Goal: Check status: Check status

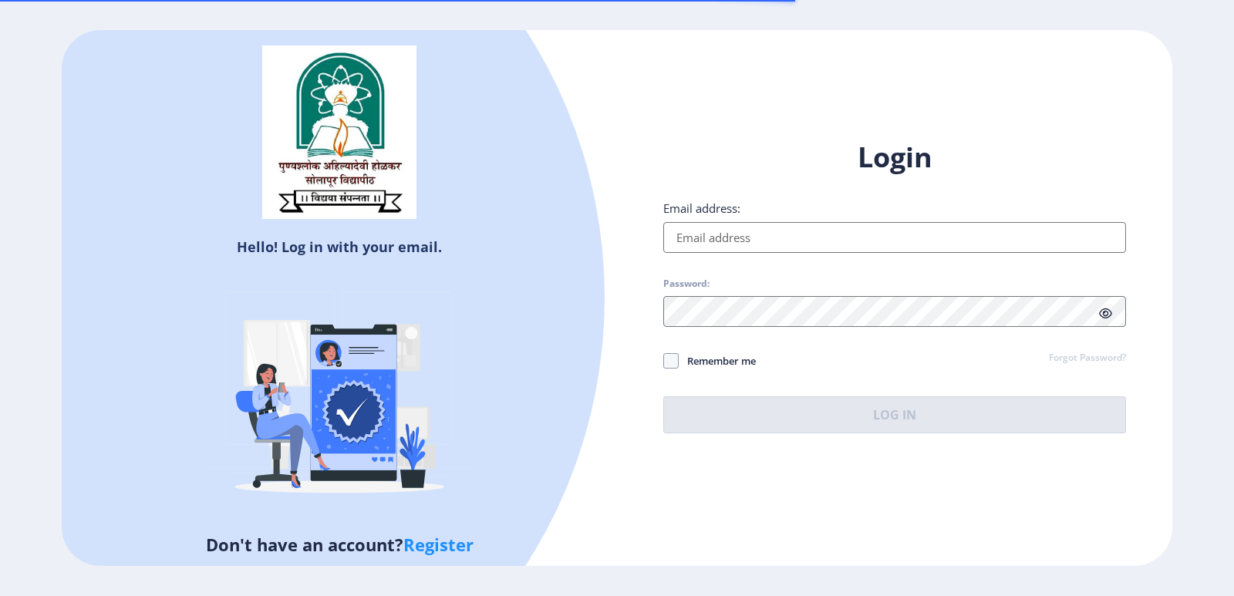
click at [722, 255] on div "Login Email address: Password: Remember me Forgot Password? Log In" at bounding box center [894, 286] width 463 height 295
click at [724, 238] on input "Email address:" at bounding box center [894, 237] width 463 height 31
type input "[EMAIL_ADDRESS][DOMAIN_NAME]"
click at [798, 229] on input "Email address:" at bounding box center [894, 237] width 463 height 31
type input "[EMAIL_ADDRESS][DOMAIN_NAME]"
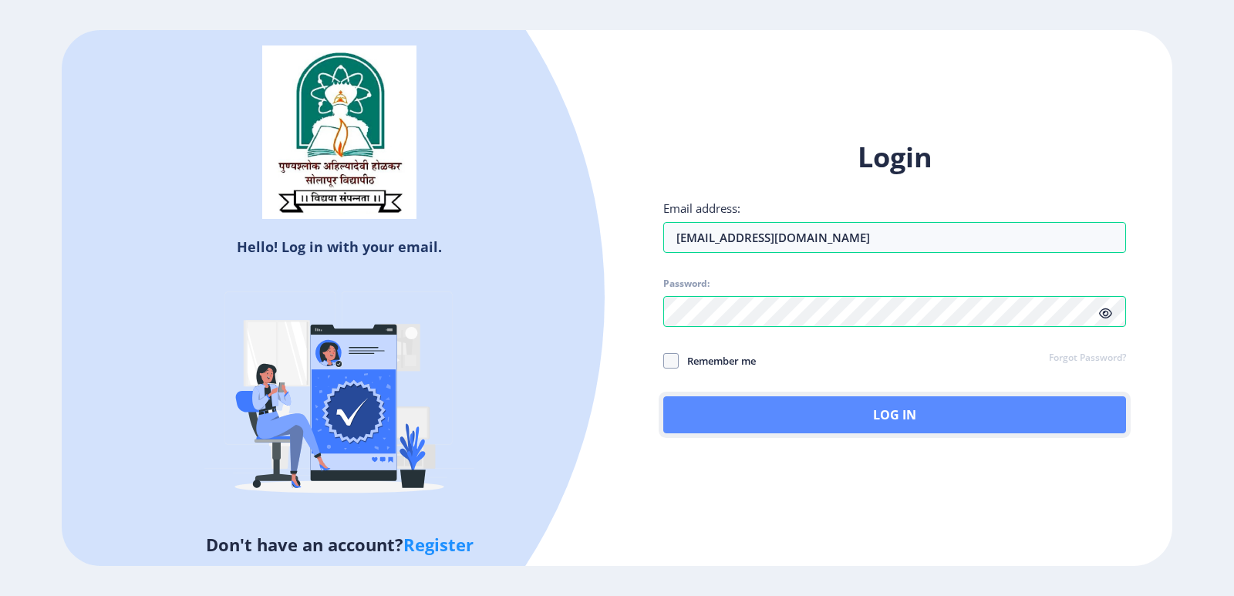
click at [910, 409] on button "Log In" at bounding box center [894, 415] width 463 height 37
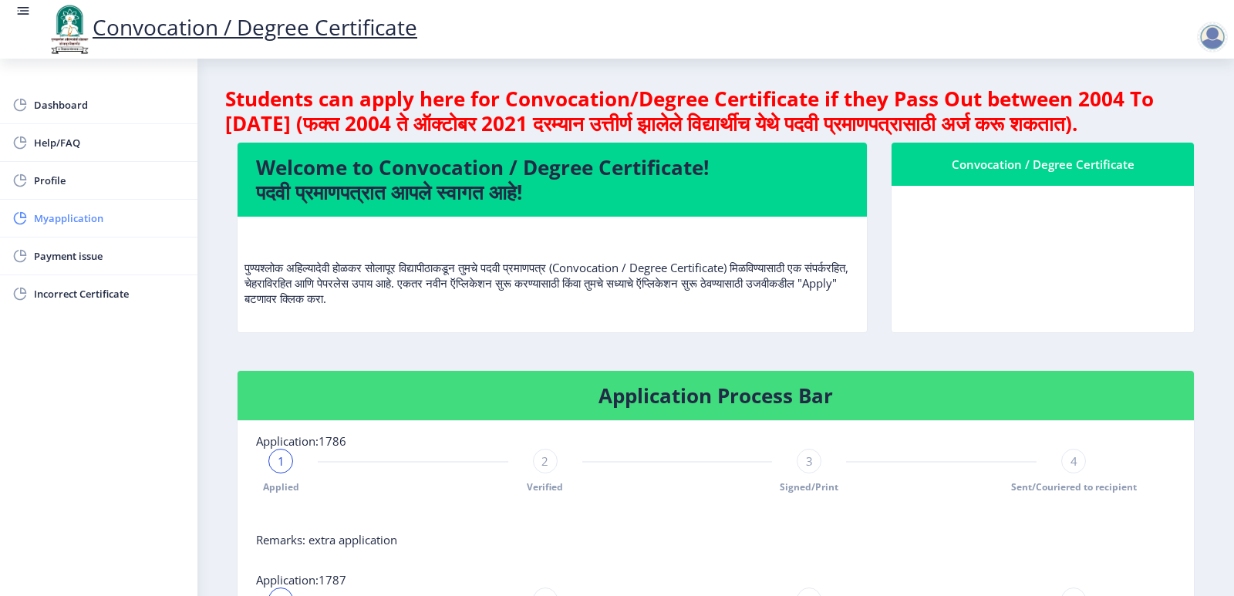
click at [59, 208] on link "Myapplication" at bounding box center [99, 218] width 198 height 37
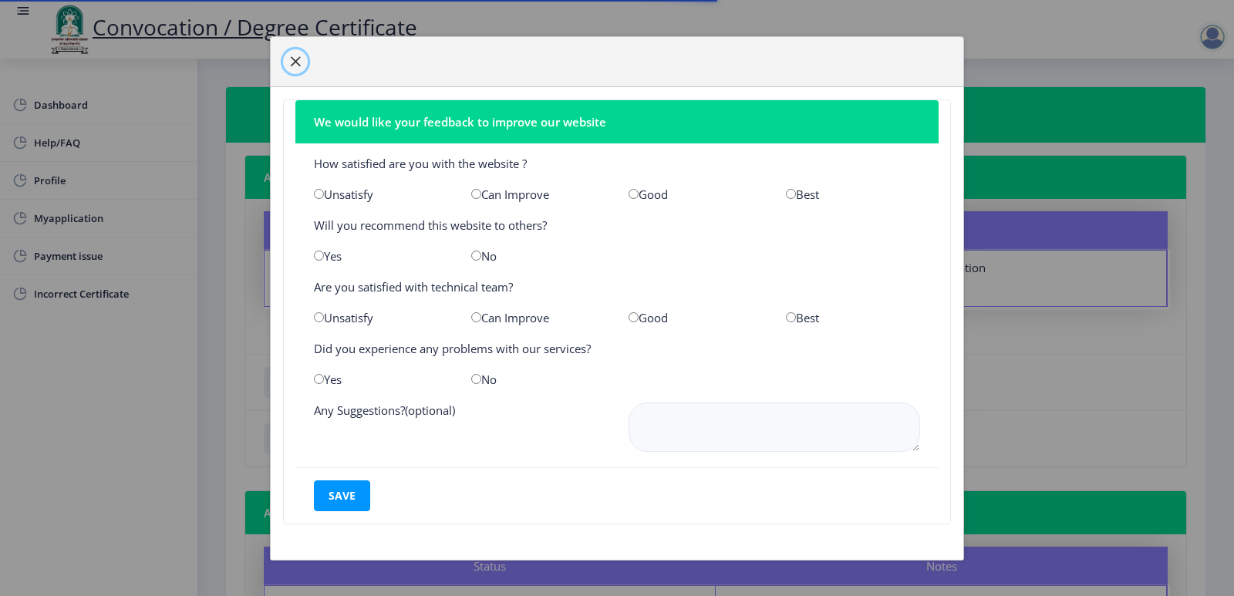
click at [291, 62] on span "button" at bounding box center [295, 62] width 12 height 12
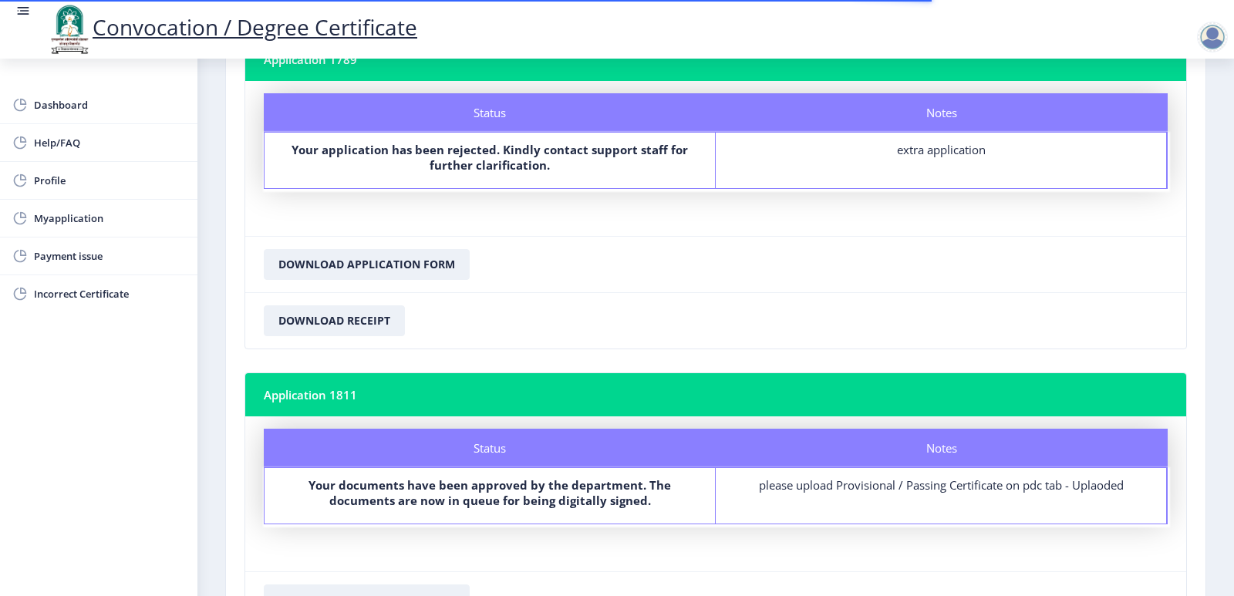
scroll to position [1329, 0]
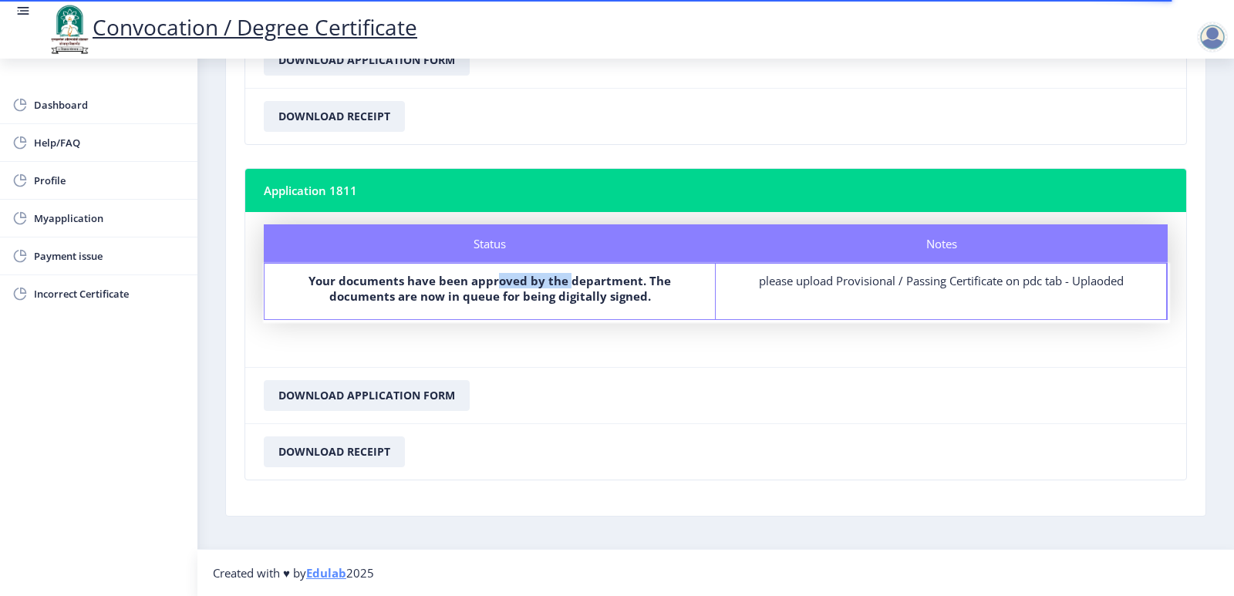
drag, startPoint x: 501, startPoint y: 281, endPoint x: 571, endPoint y: 280, distance: 70.2
click at [571, 280] on b "Your documents have been approved by the department. The documents are now in q…" at bounding box center [490, 288] width 363 height 31
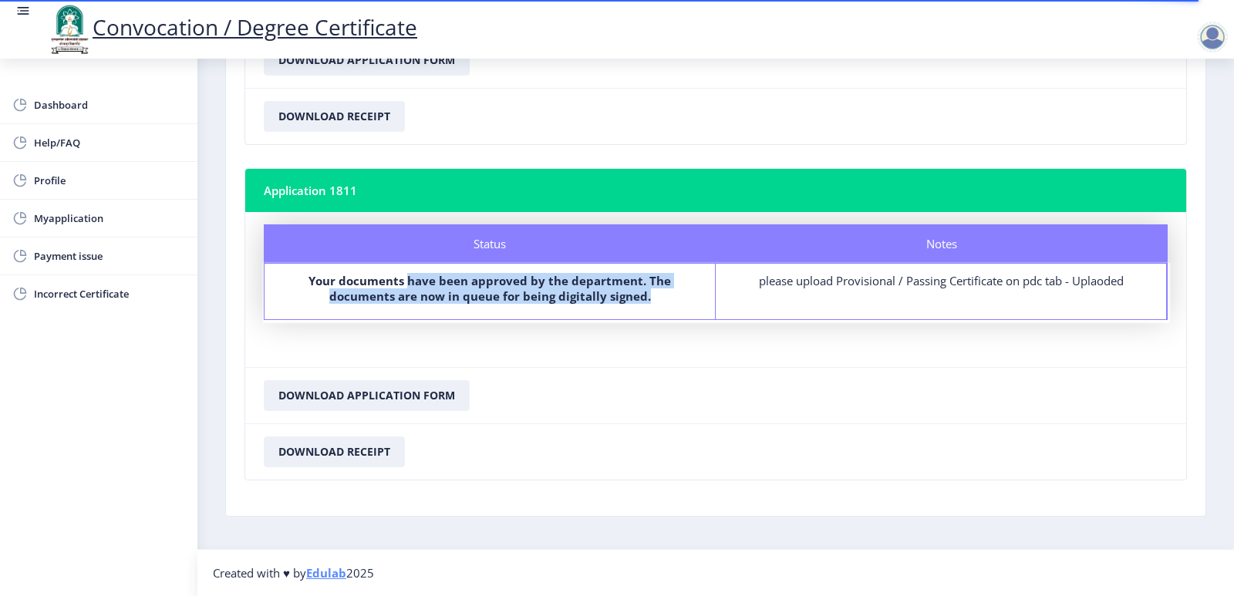
drag, startPoint x: 412, startPoint y: 281, endPoint x: 684, endPoint y: 303, distance: 273.3
click at [684, 303] on label "Your documents have been approved by the department. The documents are now in q…" at bounding box center [490, 288] width 423 height 31
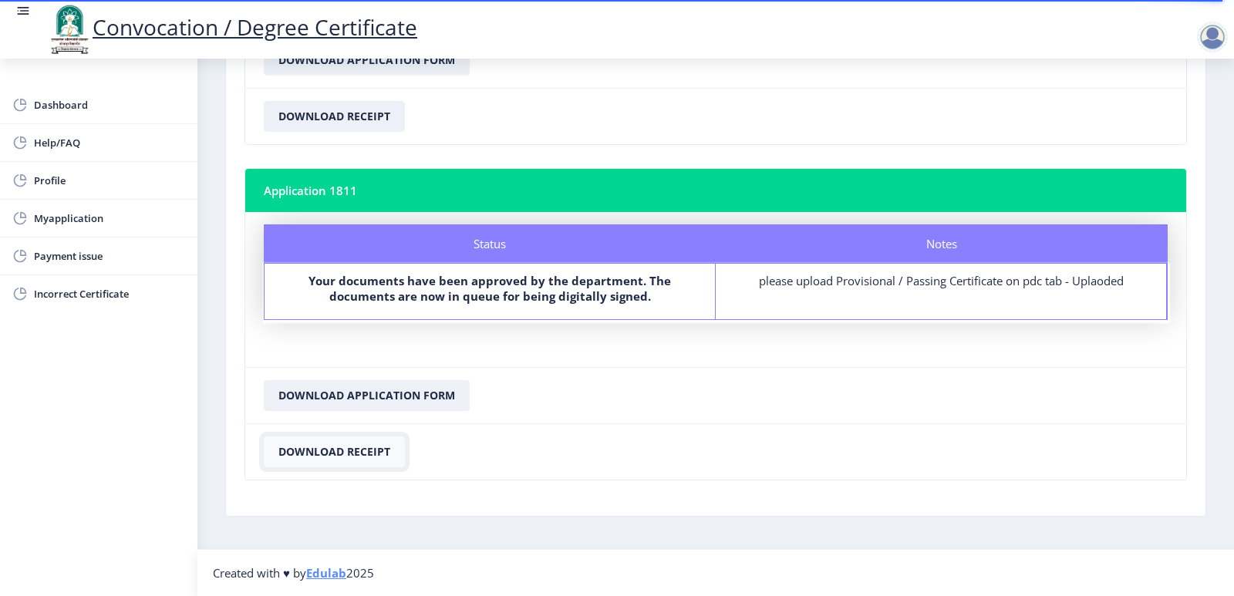
click at [359, 451] on button "Download Receipt" at bounding box center [334, 452] width 141 height 31
click at [403, 400] on button "Download Application Form" at bounding box center [367, 395] width 206 height 31
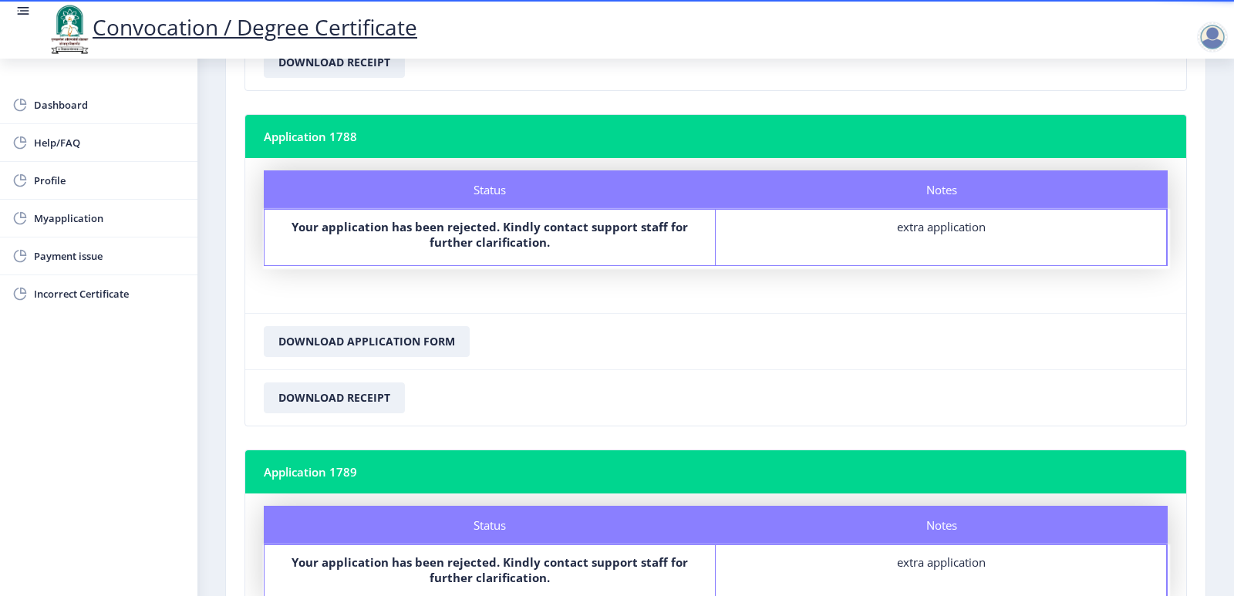
scroll to position [403, 0]
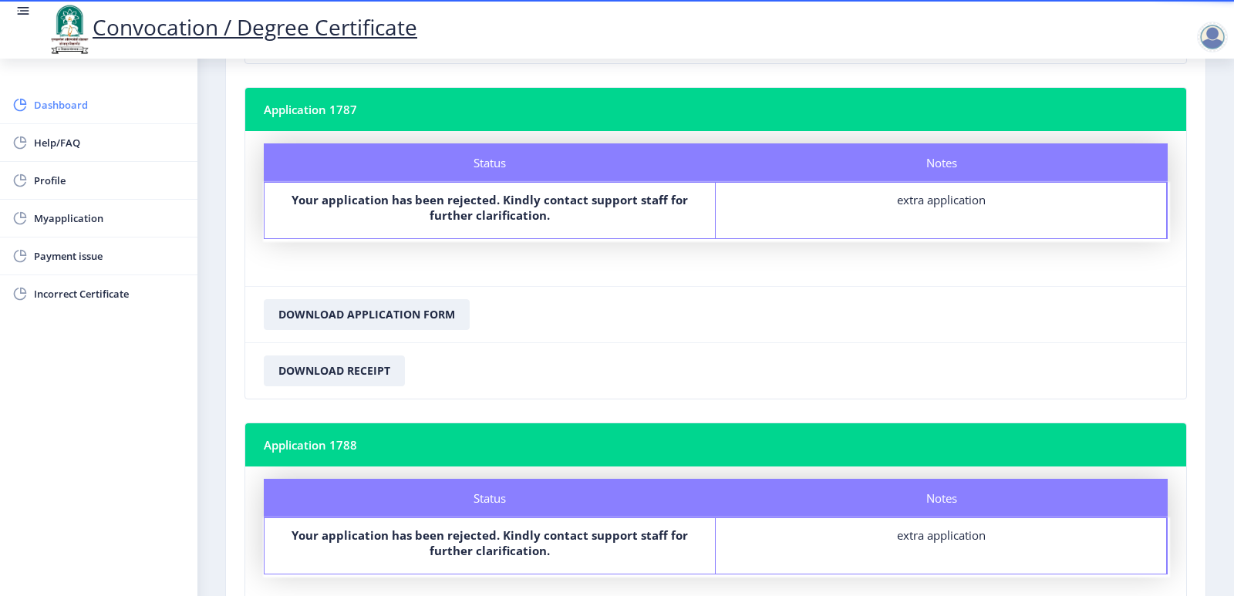
click at [65, 98] on span "Dashboard" at bounding box center [109, 105] width 151 height 19
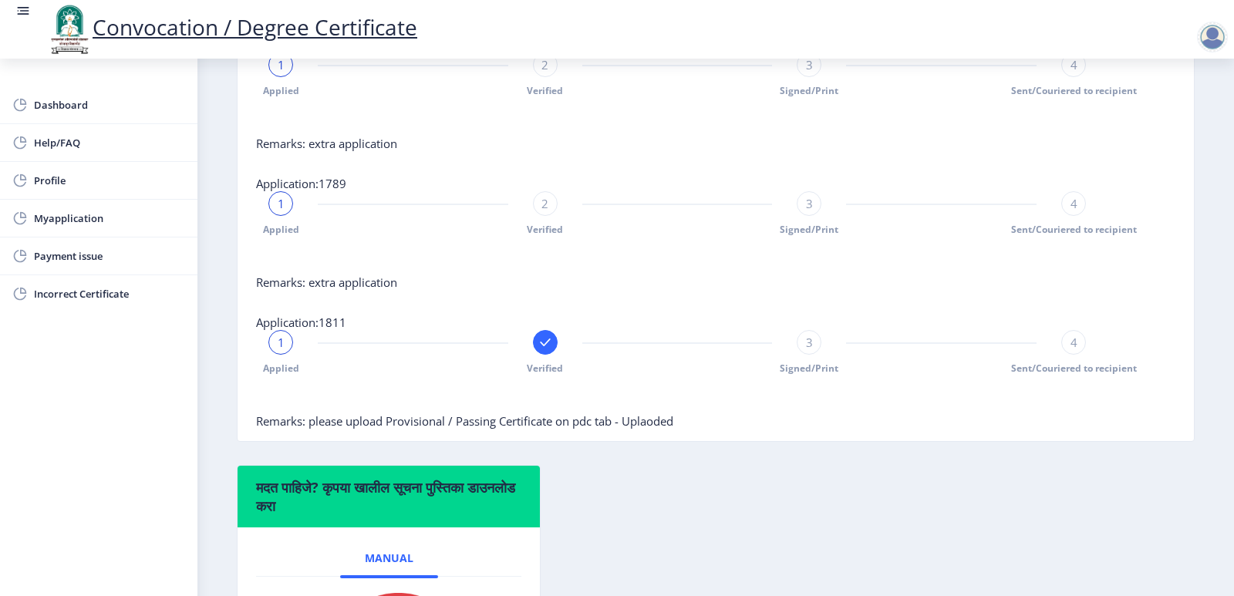
scroll to position [457, 0]
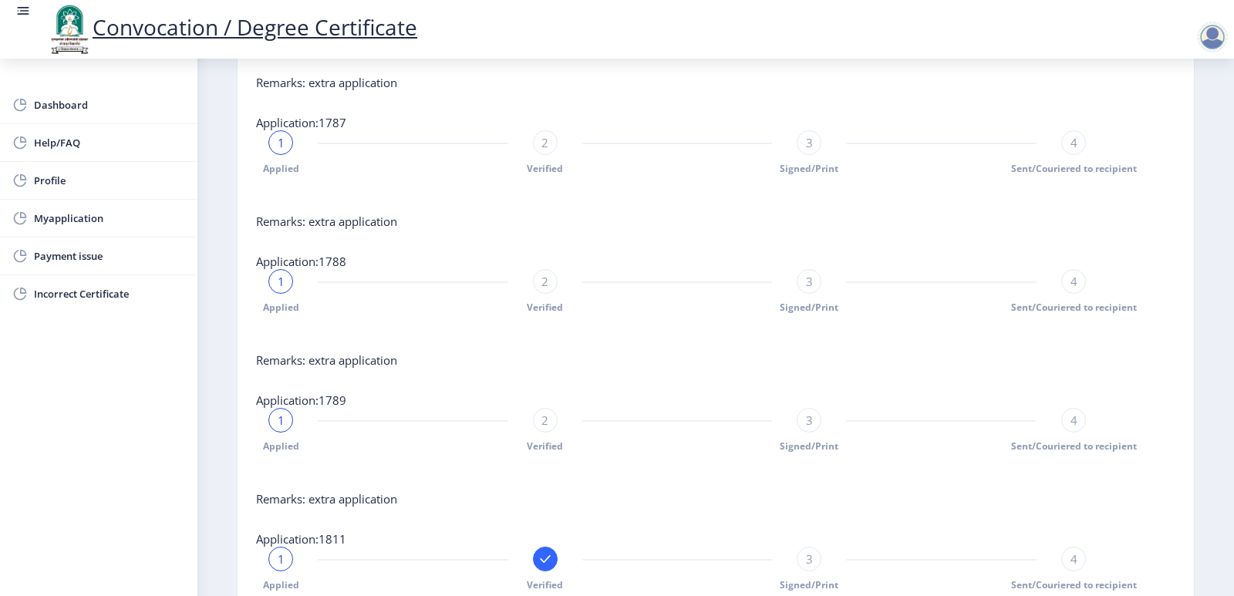
click at [1215, 29] on div at bounding box center [1212, 37] width 31 height 31
click at [1205, 109] on link "Log out" at bounding box center [1172, 120] width 123 height 37
